Goal: Book appointment/travel/reservation

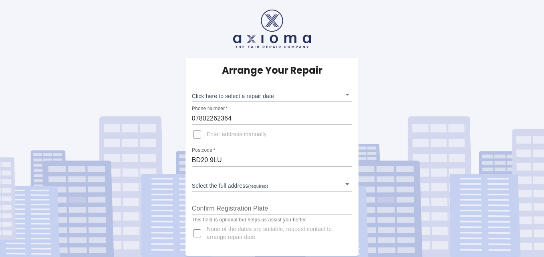
click at [199, 136] on input "Enter address manually" at bounding box center [197, 134] width 19 height 19
checkbox input "true"
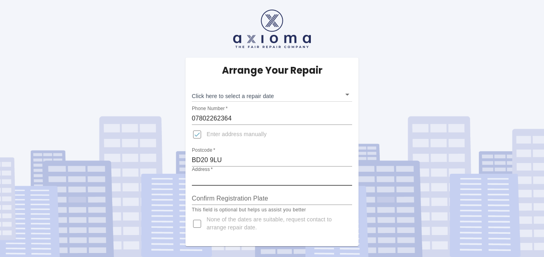
click at [217, 177] on input "Address   *" at bounding box center [272, 179] width 161 height 13
type input "3 Bradley Drive"
click at [200, 198] on input "Confirm Registration Plate" at bounding box center [272, 198] width 161 height 13
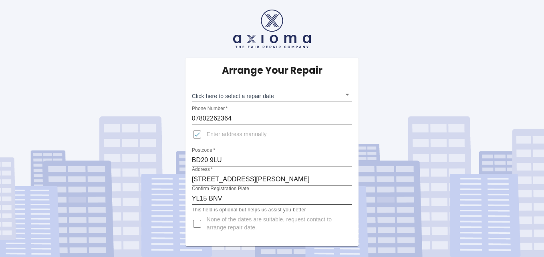
type input "YL15 BNV"
click at [197, 226] on input "None of the dates are suitable, request contact to arrange repair date." at bounding box center [197, 223] width 19 height 19
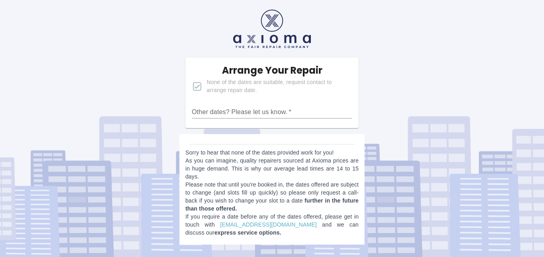
click at [198, 87] on input "None of the dates are suitable, request contact to arrange repair date." at bounding box center [197, 86] width 19 height 19
checkbox input "false"
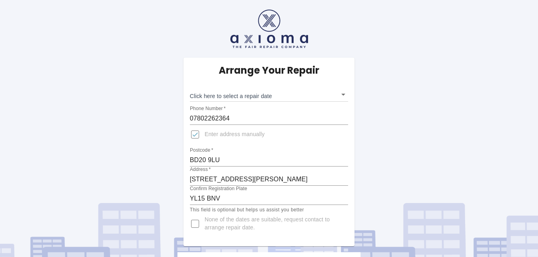
click at [233, 95] on body "Arrange Your Repair Click here to select a repair date ​ Phone Number   * 07802…" at bounding box center [269, 171] width 538 height 343
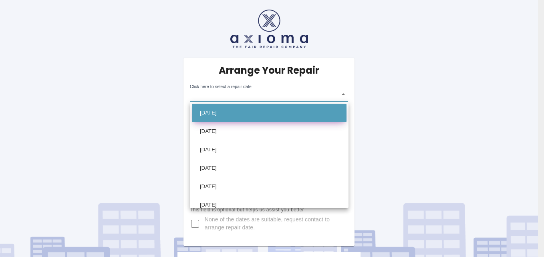
click at [221, 113] on li "Tue Oct 14 2025" at bounding box center [269, 113] width 155 height 18
type input "2025-10-14T00:00:00.000Z"
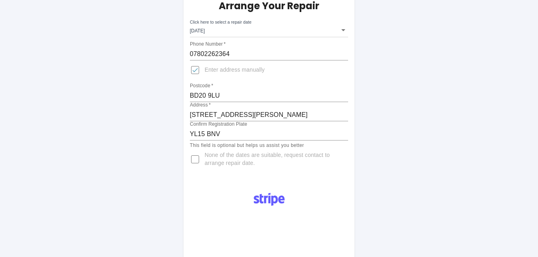
scroll to position [51, 0]
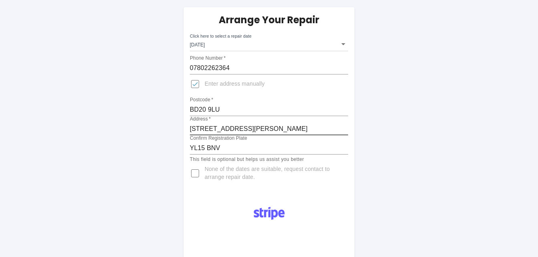
click at [237, 128] on input "3 Bradley Drive" at bounding box center [269, 129] width 159 height 13
type input "3 Bradley Drive, Silsden"
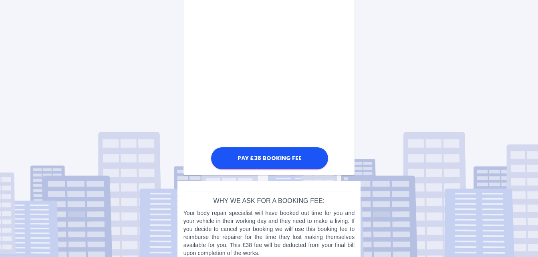
scroll to position [491, 0]
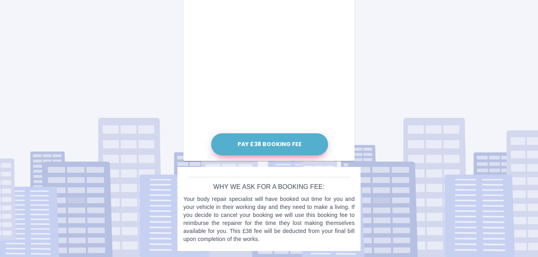
click at [274, 145] on button "Pay £38 Booking Fee" at bounding box center [269, 144] width 117 height 22
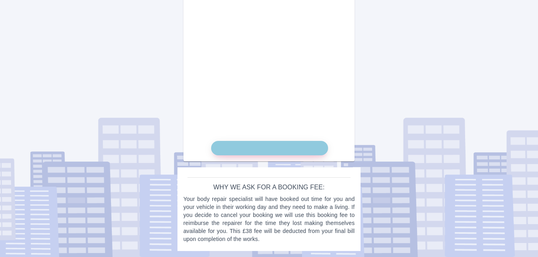
scroll to position [484, 0]
